Goal: Information Seeking & Learning: Learn about a topic

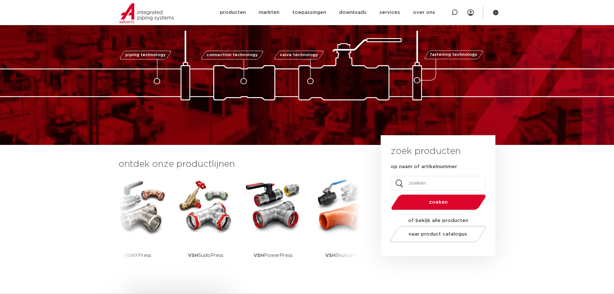
scroll to position [64, 0]
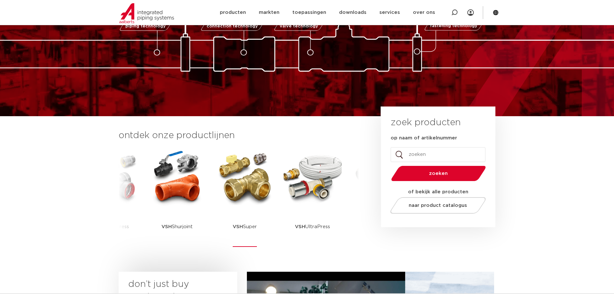
click at [254, 193] on img at bounding box center [245, 177] width 58 height 58
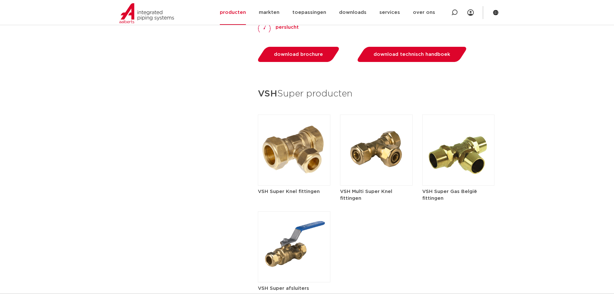
scroll to position [870, 0]
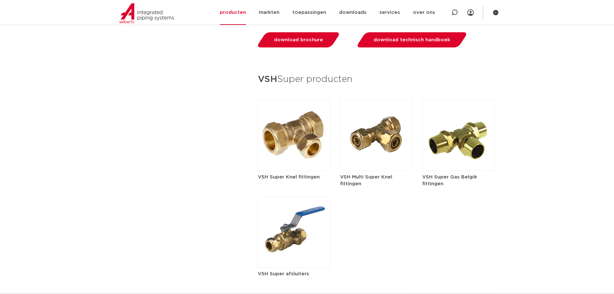
click at [309, 118] on img at bounding box center [294, 135] width 73 height 71
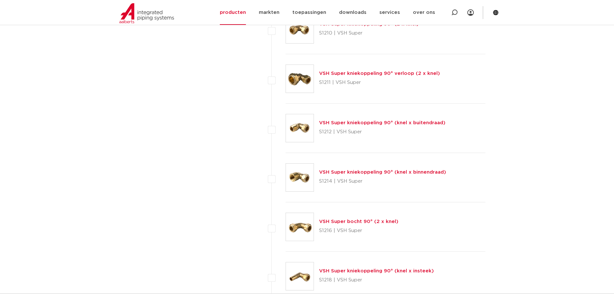
scroll to position [677, 0]
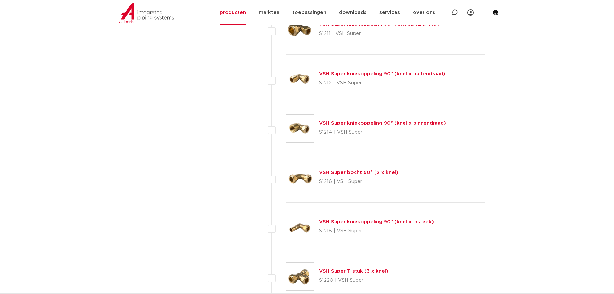
click at [353, 171] on link "VSH Super bocht 90° (2 x knel)" at bounding box center [358, 172] width 79 height 5
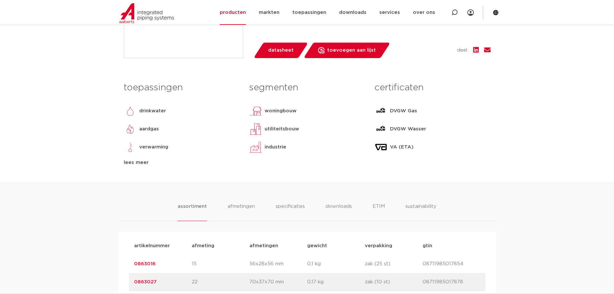
scroll to position [258, 0]
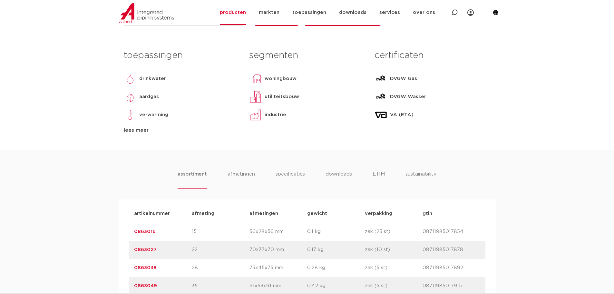
click at [151, 249] on link "0863027" at bounding box center [145, 249] width 23 height 5
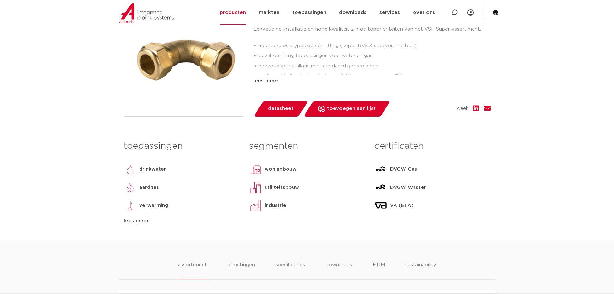
scroll to position [97, 0]
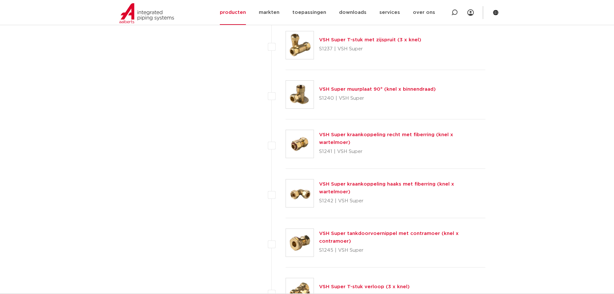
scroll to position [1482, 0]
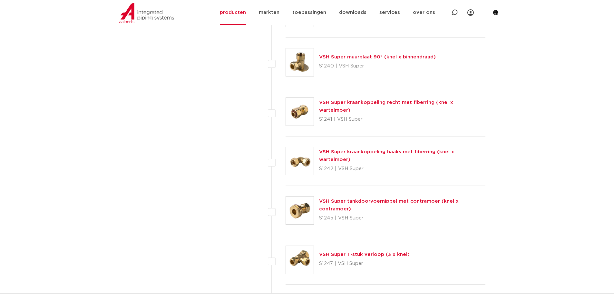
click at [384, 154] on link "VSH Super kraankoppeling haaks met fiberring (knel x wartelmoer)" at bounding box center [386, 155] width 135 height 13
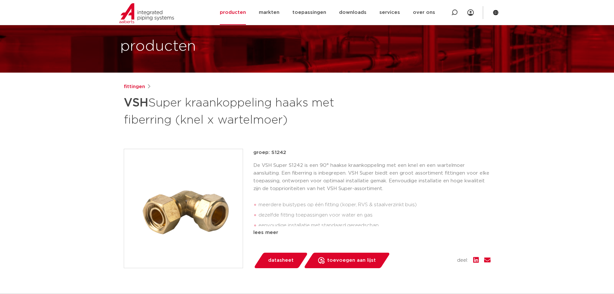
scroll to position [32, 0]
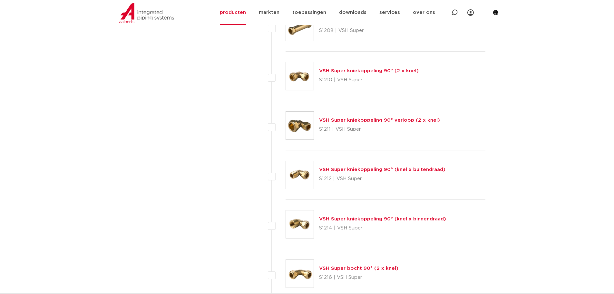
scroll to position [580, 0]
click at [356, 70] on link "VSH Super kniekoppeling 90° (2 x knel)" at bounding box center [369, 71] width 100 height 5
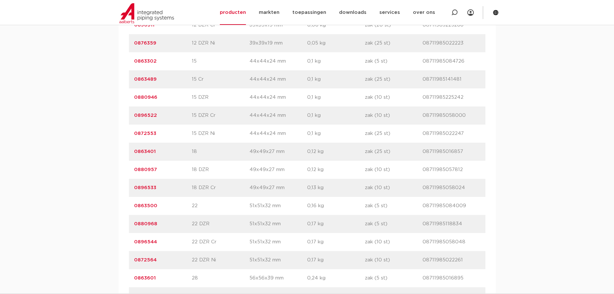
scroll to position [612, 0]
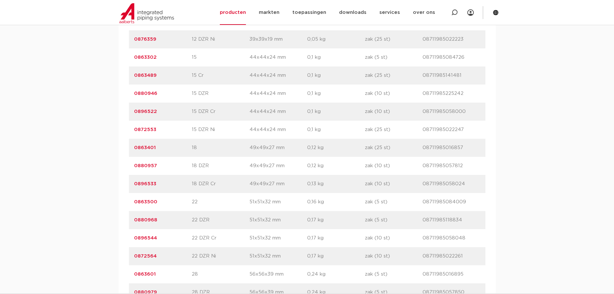
click at [144, 200] on link "0863500" at bounding box center [145, 201] width 23 height 5
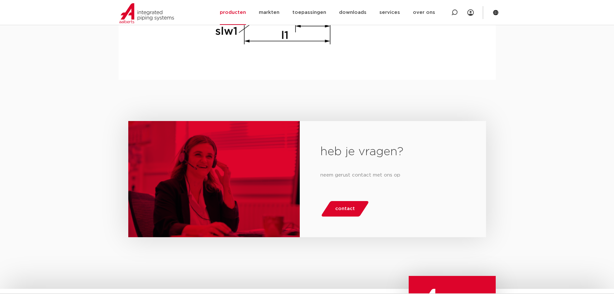
scroll to position [773, 0]
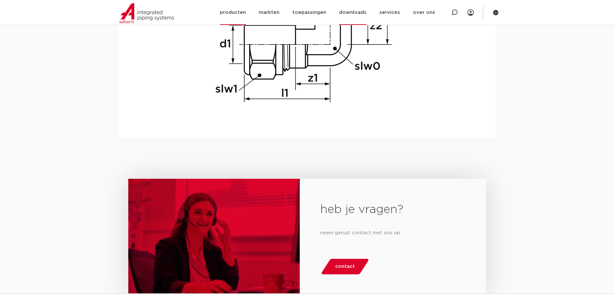
click at [358, 12] on link "downloads" at bounding box center [352, 12] width 27 height 25
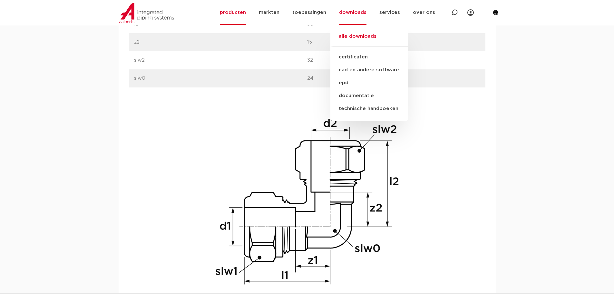
scroll to position [580, 0]
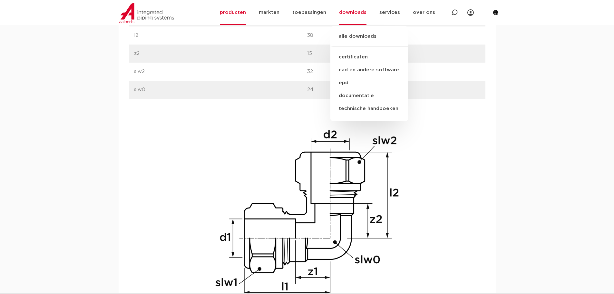
click at [204, 166] on img at bounding box center [307, 212] width 206 height 206
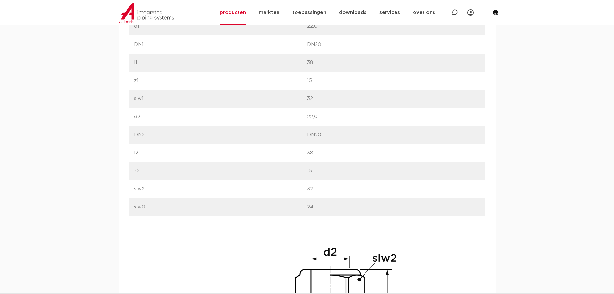
scroll to position [451, 0]
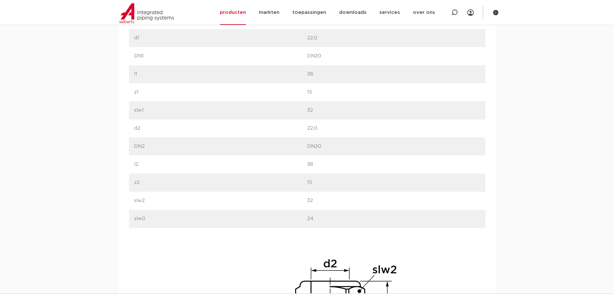
click at [504, 200] on div "afmetingen specificaties downloads ETIM sustainability afmetingen specificaties…" at bounding box center [307, 207] width 614 height 503
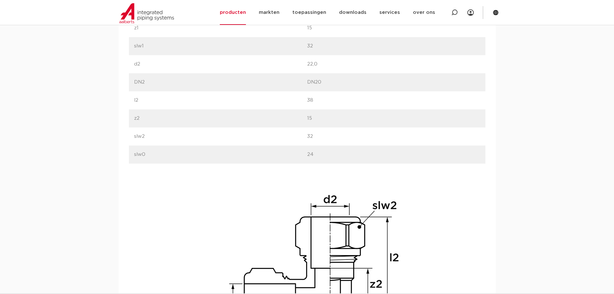
scroll to position [516, 0]
click at [203, 205] on div "label waarde label d1 waarde 22,0" at bounding box center [307, 163] width 356 height 433
drag, startPoint x: 538, startPoint y: 182, endPoint x: 489, endPoint y: 181, distance: 48.7
click at [535, 181] on div "afmetingen specificaties downloads ETIM sustainability afmetingen specificaties…" at bounding box center [307, 143] width 614 height 503
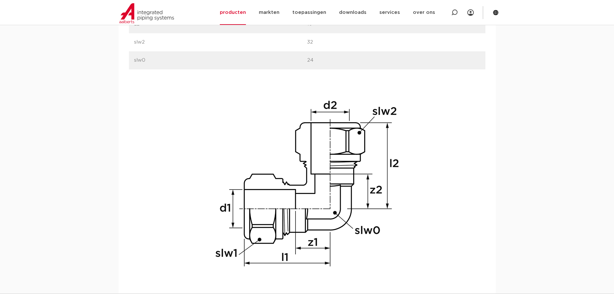
scroll to position [619, 0]
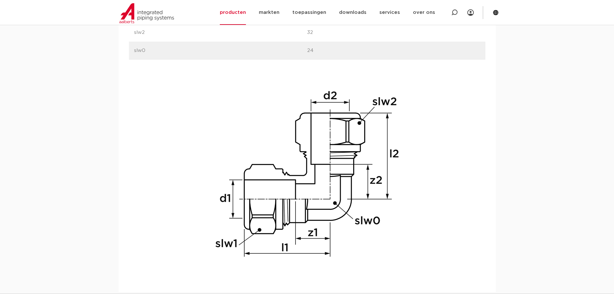
click at [273, 117] on img at bounding box center [307, 173] width 206 height 206
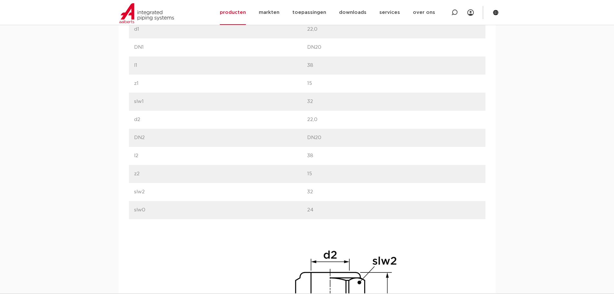
scroll to position [458, 0]
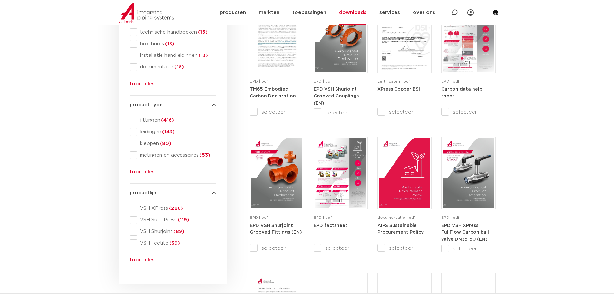
scroll to position [193, 0]
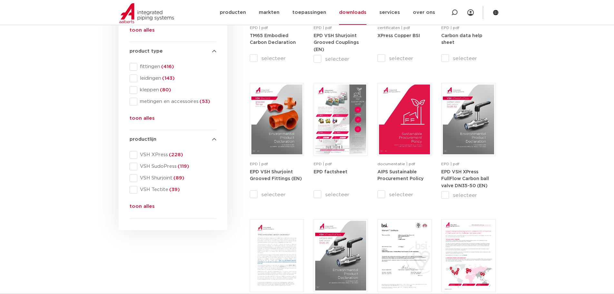
click at [137, 205] on button "toon alles" at bounding box center [142, 207] width 25 height 10
click at [137, 200] on span "VSH Super (37)" at bounding box center [176, 201] width 79 height 6
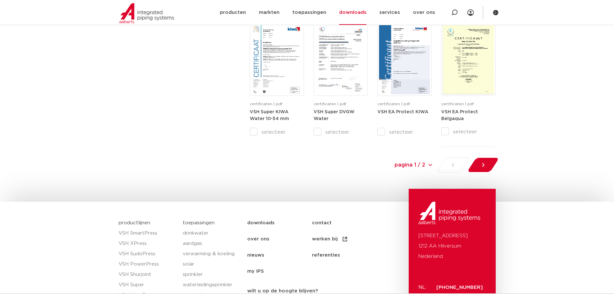
scroll to position [677, 0]
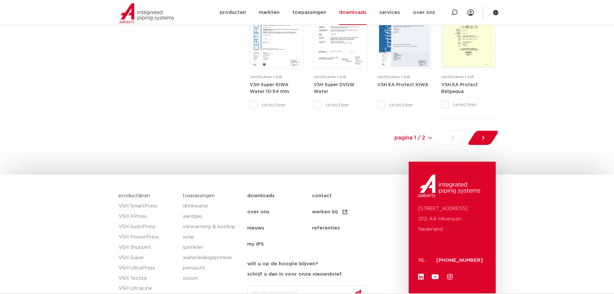
click at [423, 137] on select "pagina 1 / 2 pagina 1 / 2 1 2" at bounding box center [384, 137] width 97 height 15
click at [429, 139] on select "pagina 1 / 2 pagina 1 / 2 1 2" at bounding box center [384, 137] width 97 height 15
click at [422, 137] on select "pagina 1 / 2 pagina 1 / 2 1 2" at bounding box center [384, 137] width 97 height 15
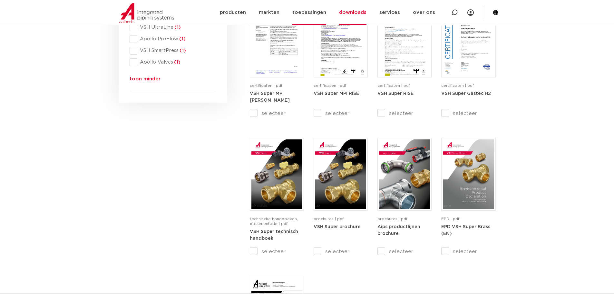
scroll to position [398, 0]
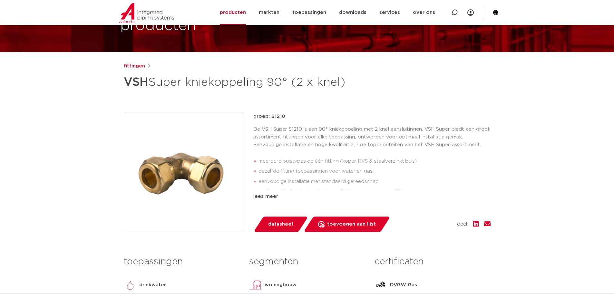
scroll to position [32, 0]
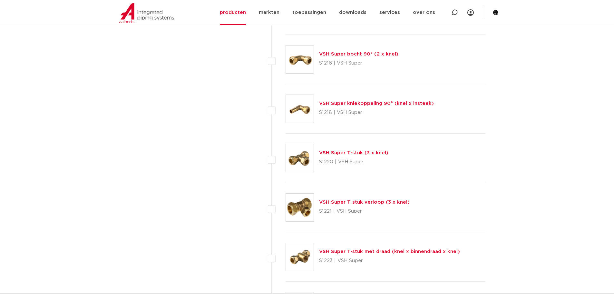
scroll to position [806, 0]
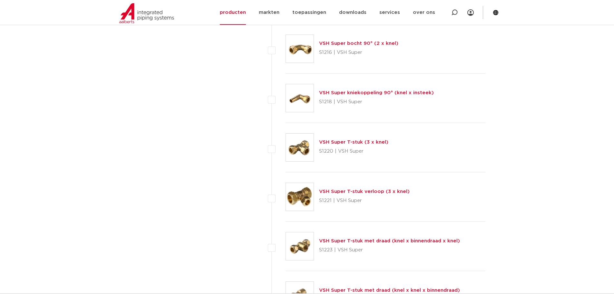
click at [355, 142] on link "VSH Super T-stuk (3 x knel)" at bounding box center [353, 142] width 69 height 5
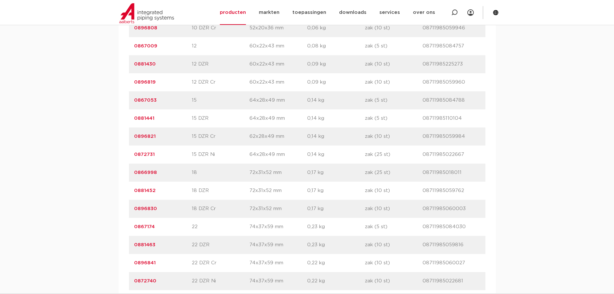
scroll to position [516, 0]
click at [145, 225] on link "0867174" at bounding box center [144, 226] width 21 height 5
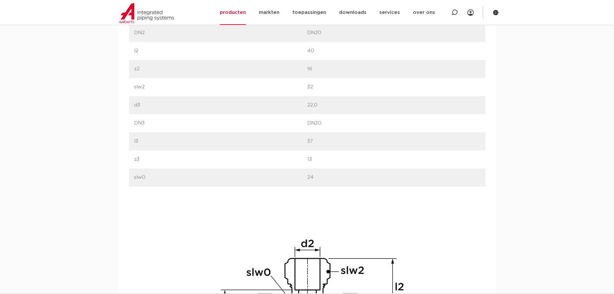
scroll to position [580, 0]
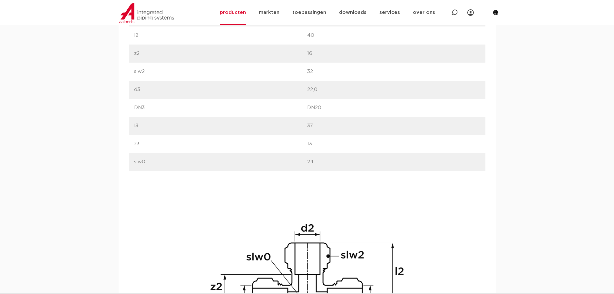
drag, startPoint x: 250, startPoint y: 198, endPoint x: 223, endPoint y: 192, distance: 27.3
click at [249, 197] on img at bounding box center [307, 284] width 206 height 206
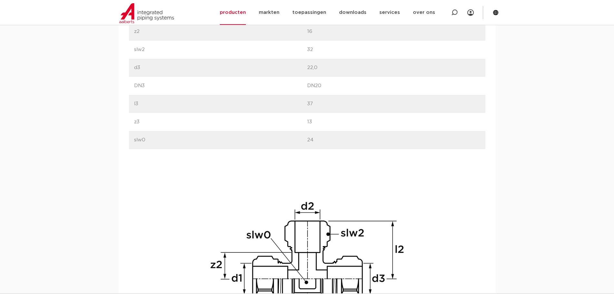
scroll to position [645, 0]
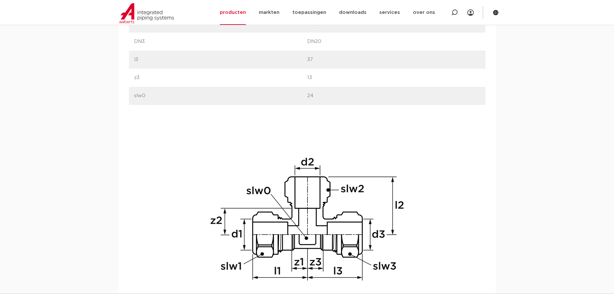
drag, startPoint x: 198, startPoint y: 208, endPoint x: 197, endPoint y: 214, distance: 6.0
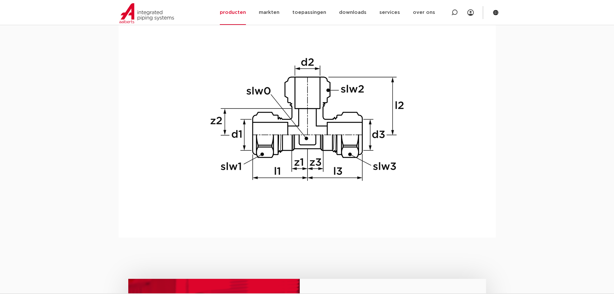
scroll to position [775, 0]
